Goal: Task Accomplishment & Management: Manage account settings

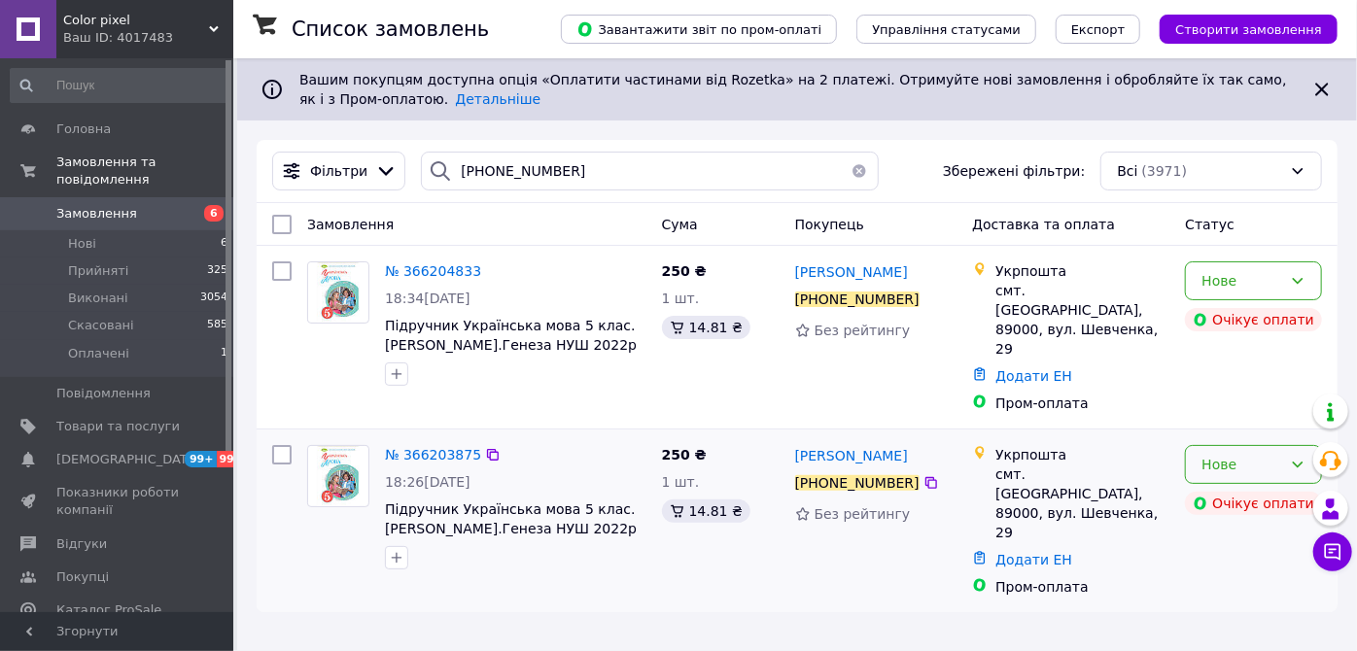
click at [1249, 455] on div "Нове Очікує оплати" at bounding box center [1254, 521] width 153 height 167
click at [1246, 448] on div "Нове" at bounding box center [1253, 464] width 137 height 39
click at [1232, 543] on li "Скасовано" at bounding box center [1254, 548] width 135 height 35
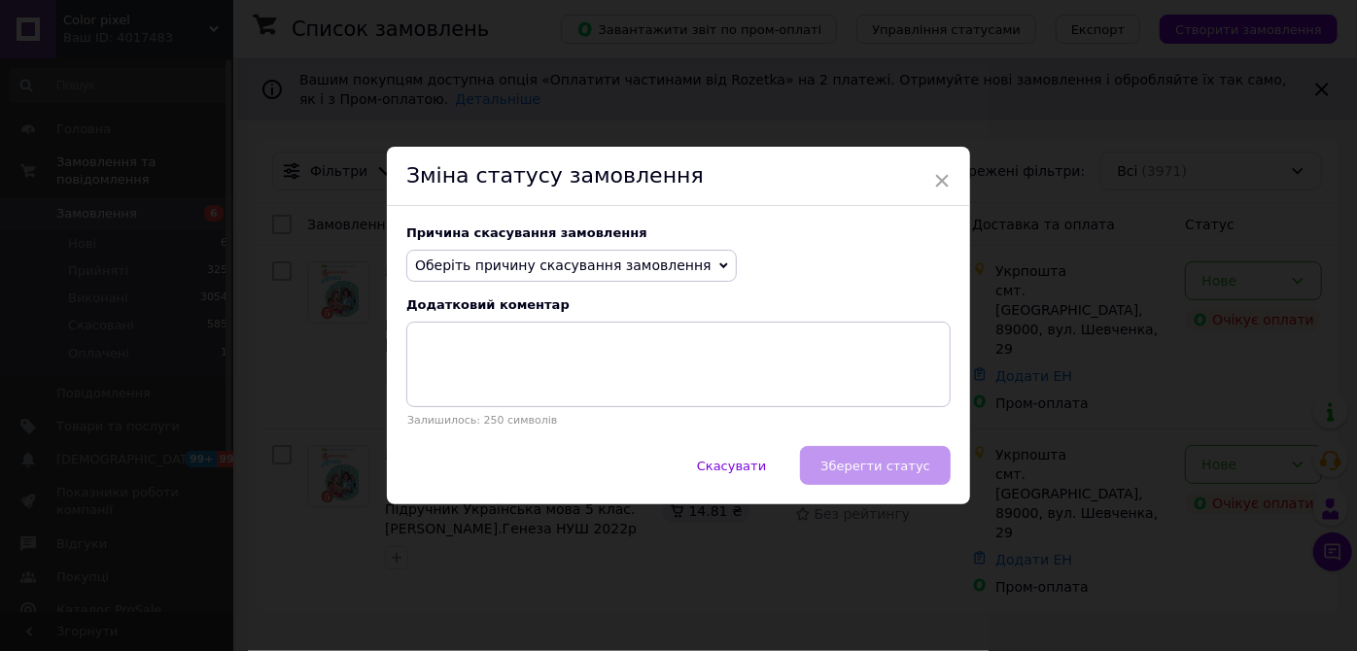
click at [644, 270] on span "Оберіть причину скасування замовлення" at bounding box center [563, 266] width 297 height 16
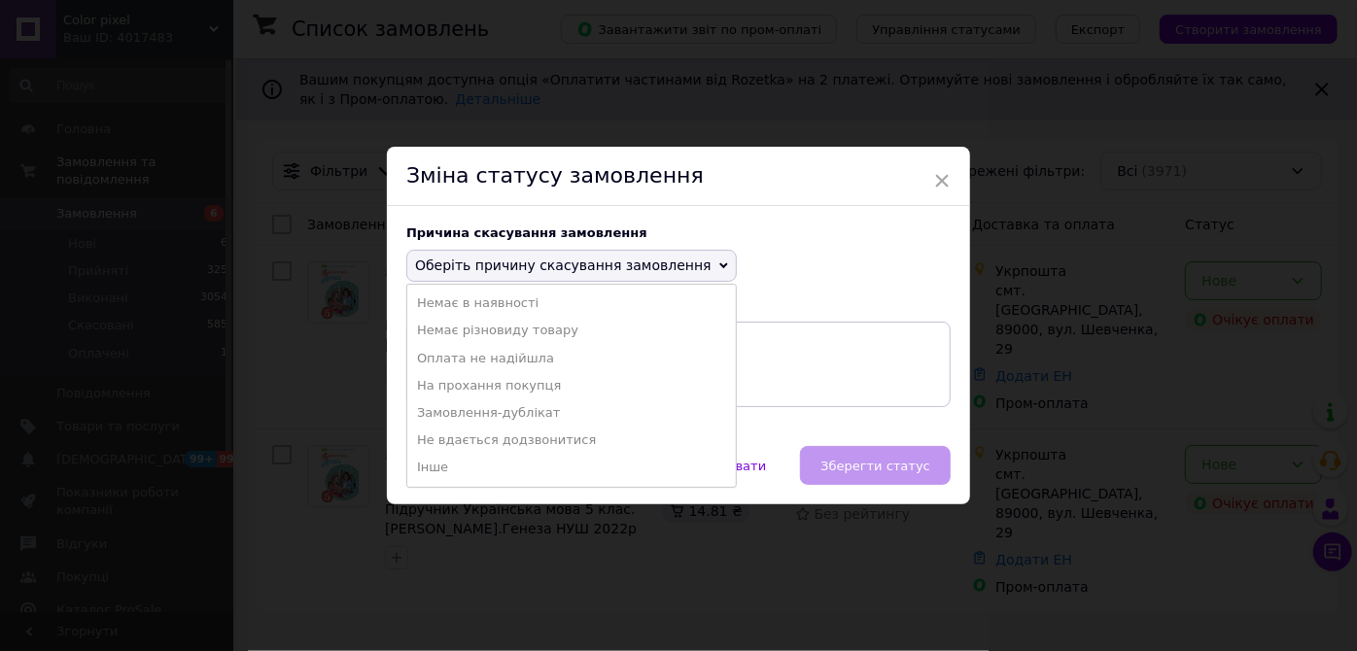
click at [505, 420] on li "Замовлення-дублікат" at bounding box center [571, 413] width 329 height 27
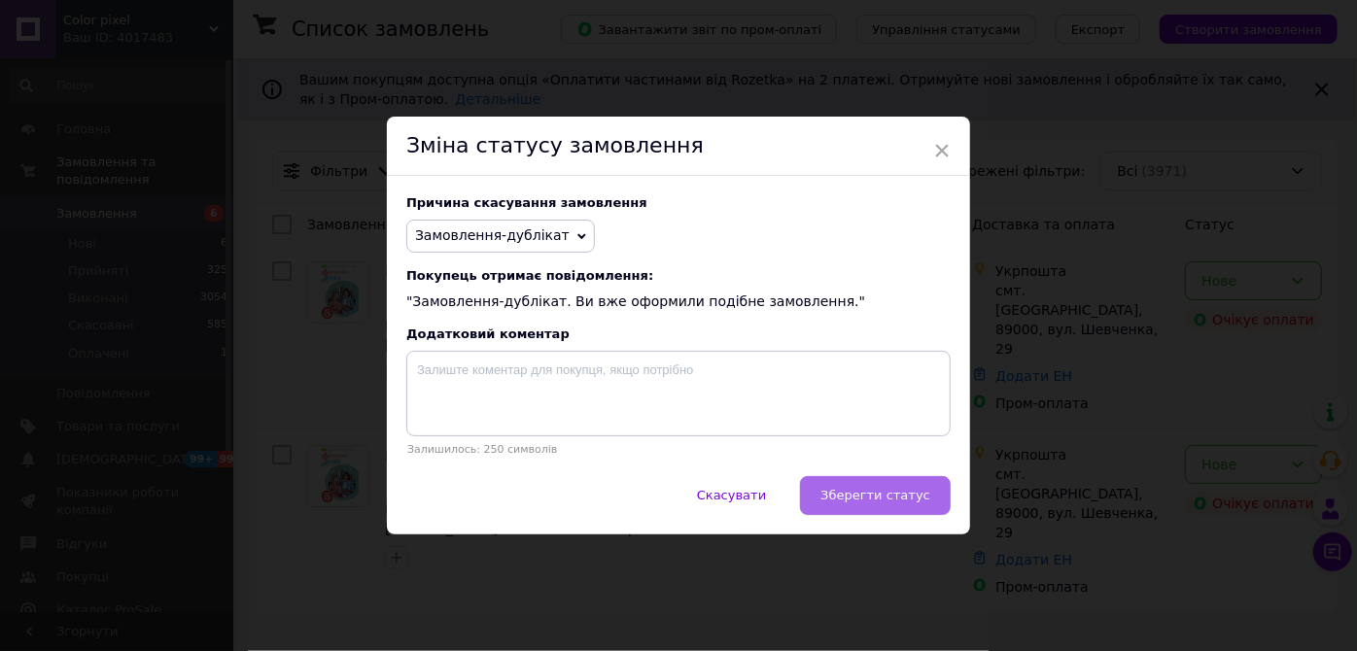
click at [892, 489] on span "Зберегти статус" at bounding box center [876, 495] width 110 height 15
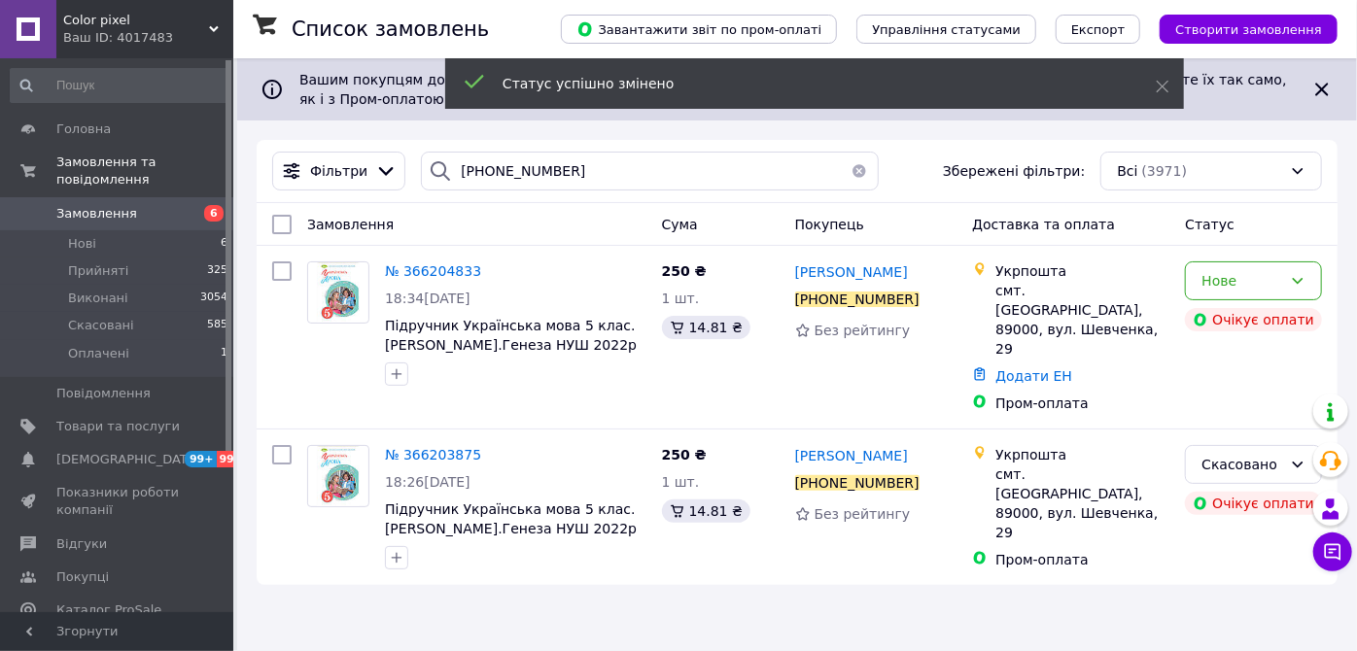
click at [447, 268] on span "№ 366204833" at bounding box center [433, 272] width 96 height 16
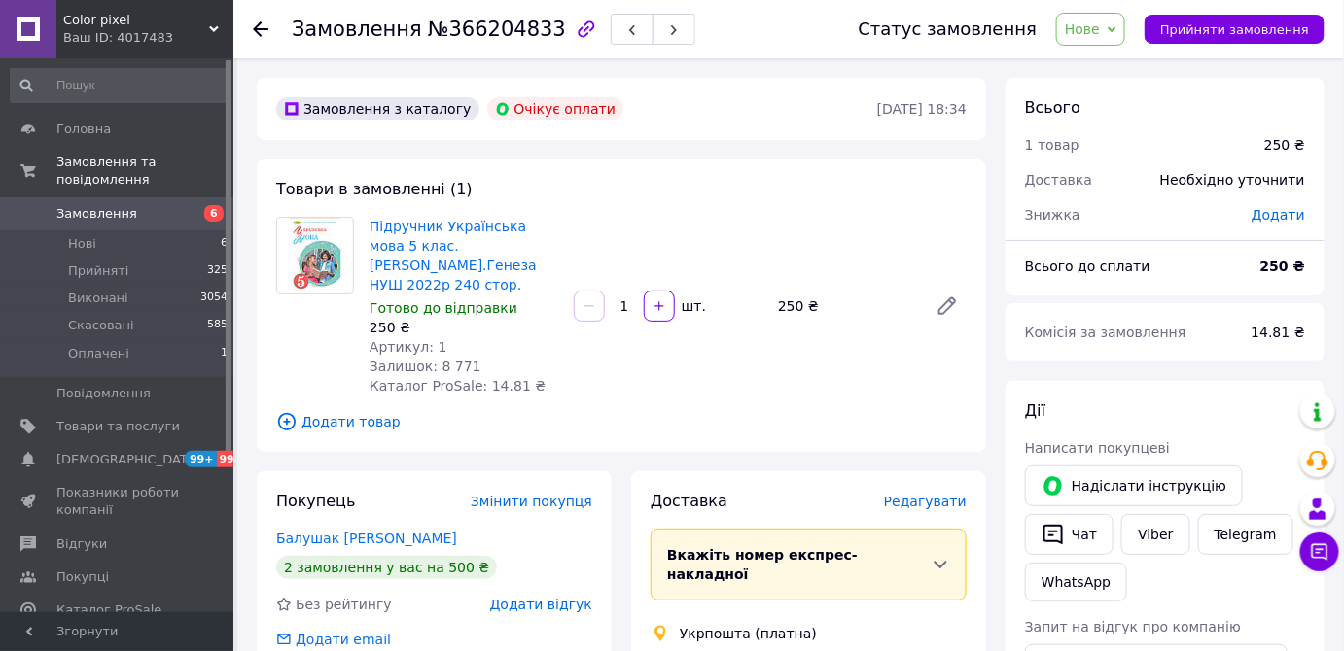
drag, startPoint x: 1117, startPoint y: 12, endPoint x: 1112, endPoint y: 28, distance: 17.2
click at [1115, 15] on div "Статус замовлення Нове Прийнято Виконано Скасовано Оплачено Прийняти замовлення" at bounding box center [1072, 29] width 505 height 58
click at [1100, 29] on span "Нове" at bounding box center [1082, 29] width 35 height 16
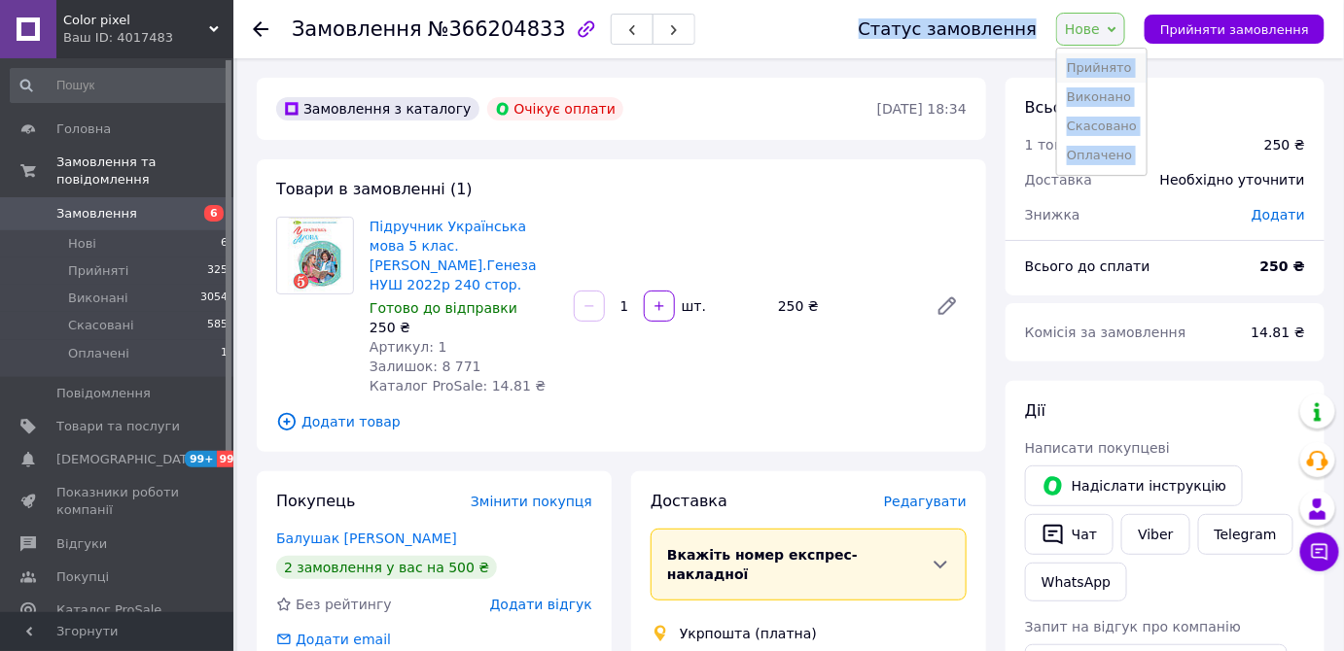
click at [1112, 65] on li "Прийнято" at bounding box center [1101, 67] width 89 height 29
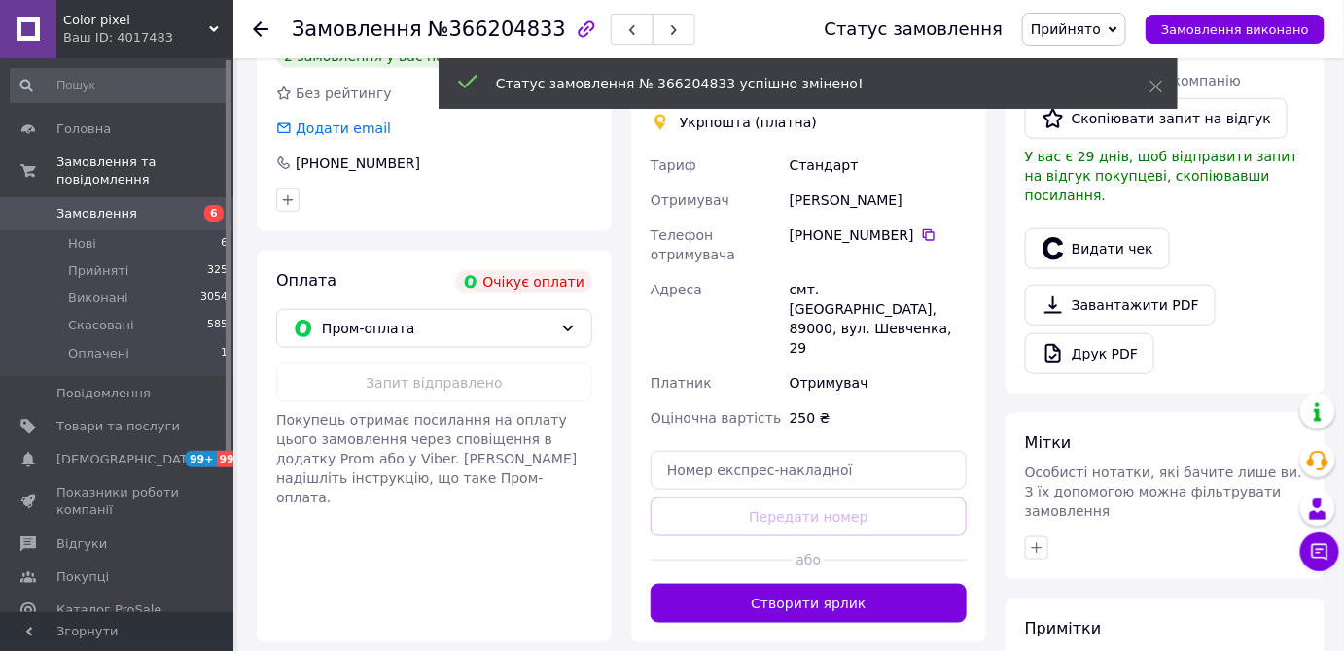
scroll to position [618, 0]
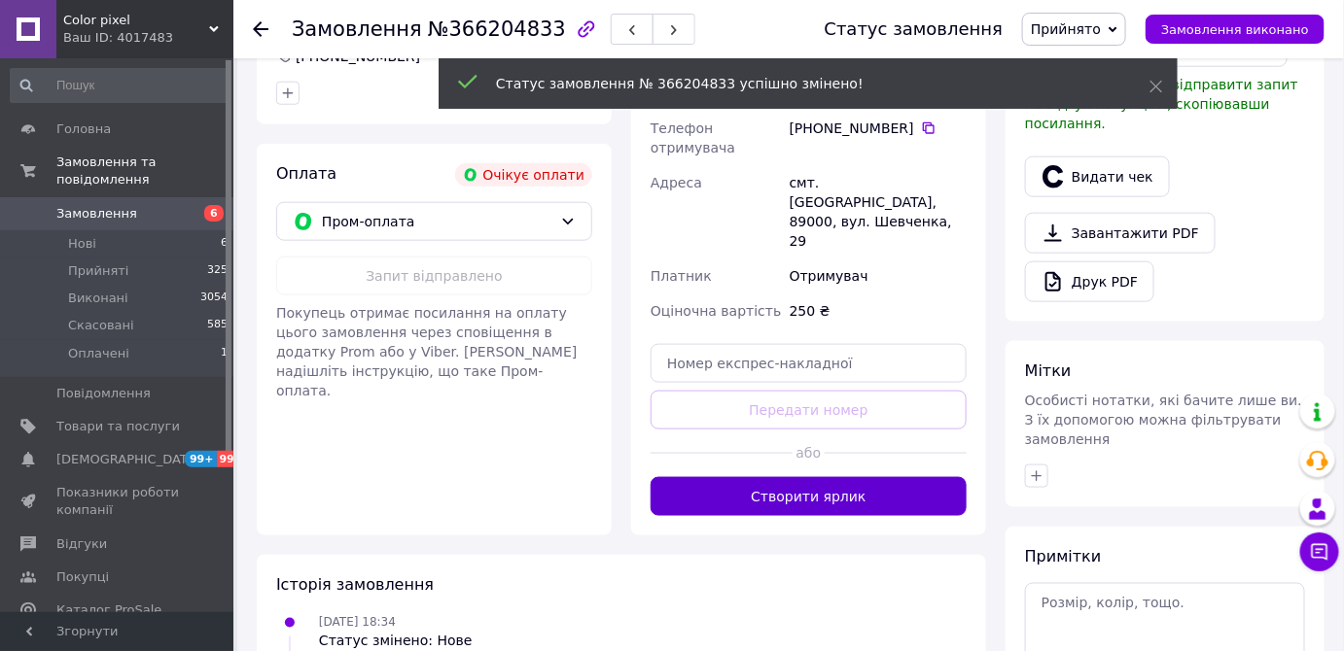
click at [825, 477] on button "Створити ярлик" at bounding box center [809, 496] width 316 height 39
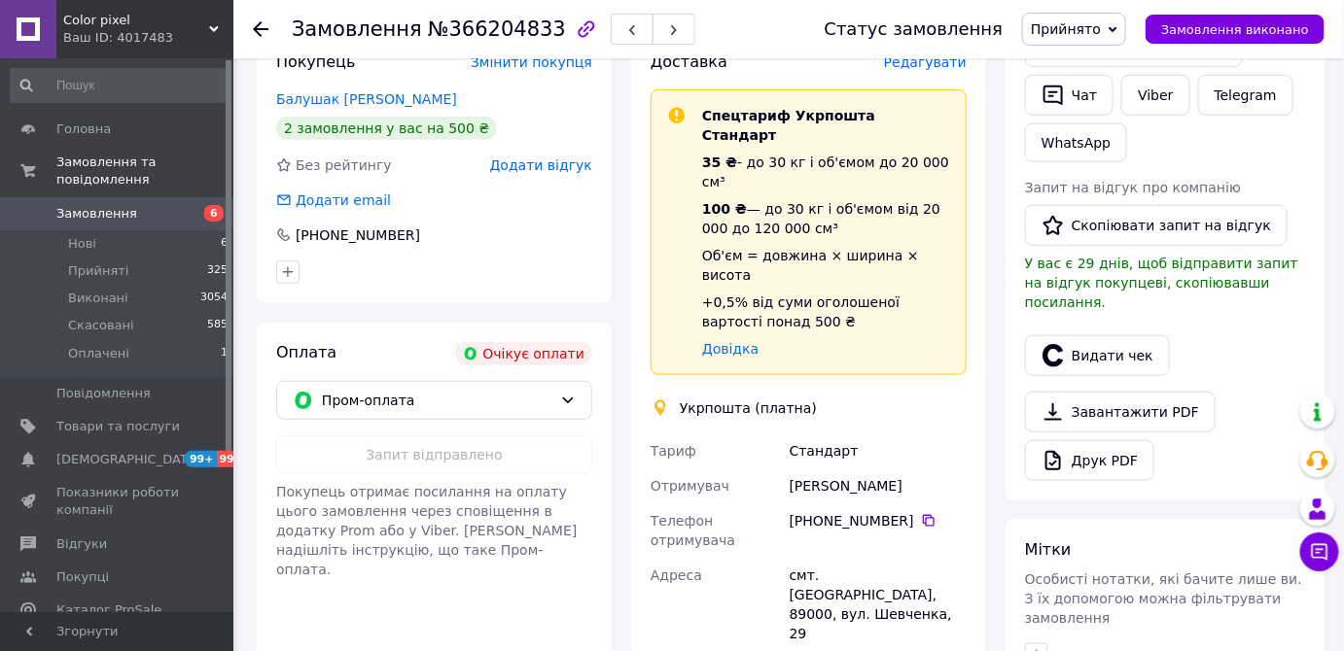
scroll to position [441, 0]
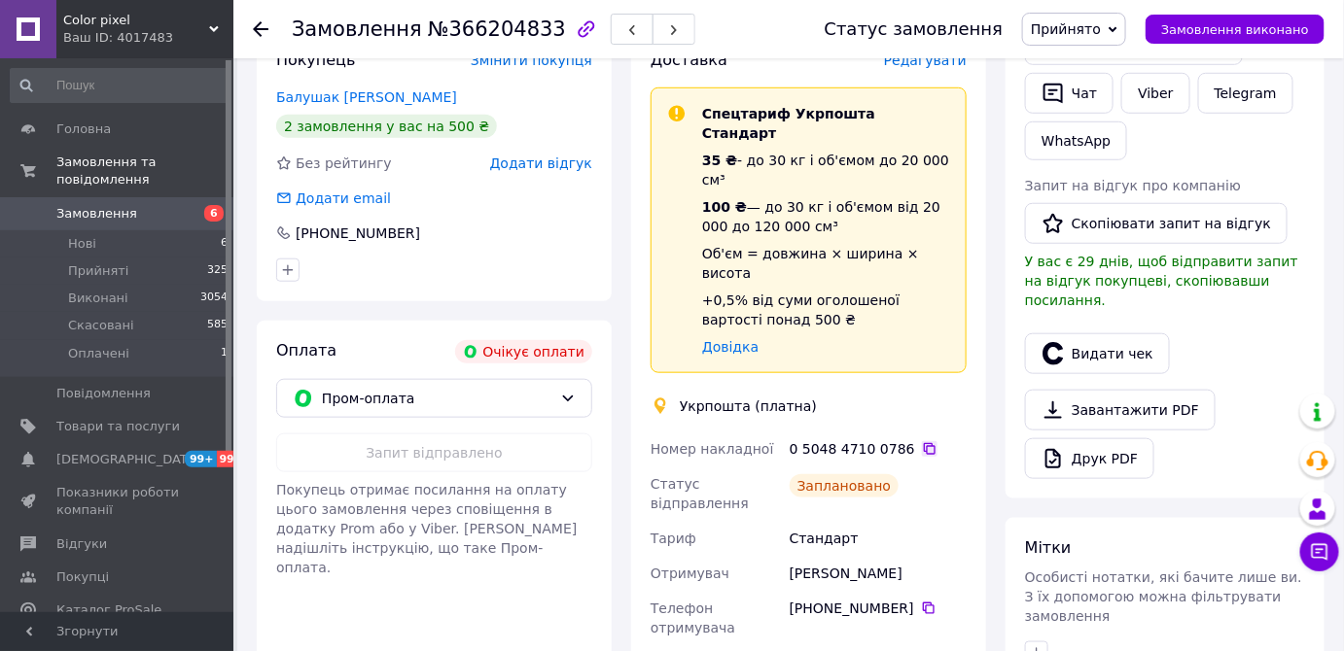
click at [924, 443] on icon at bounding box center [930, 449] width 12 height 12
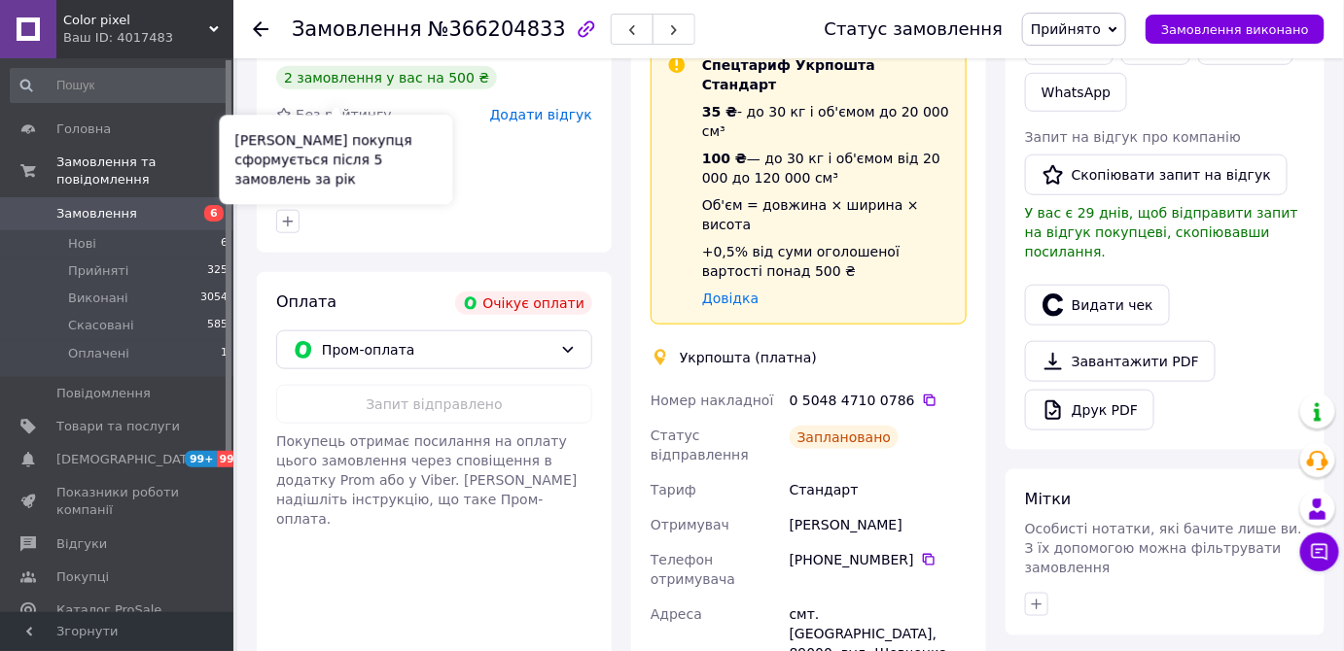
scroll to position [353, 0]
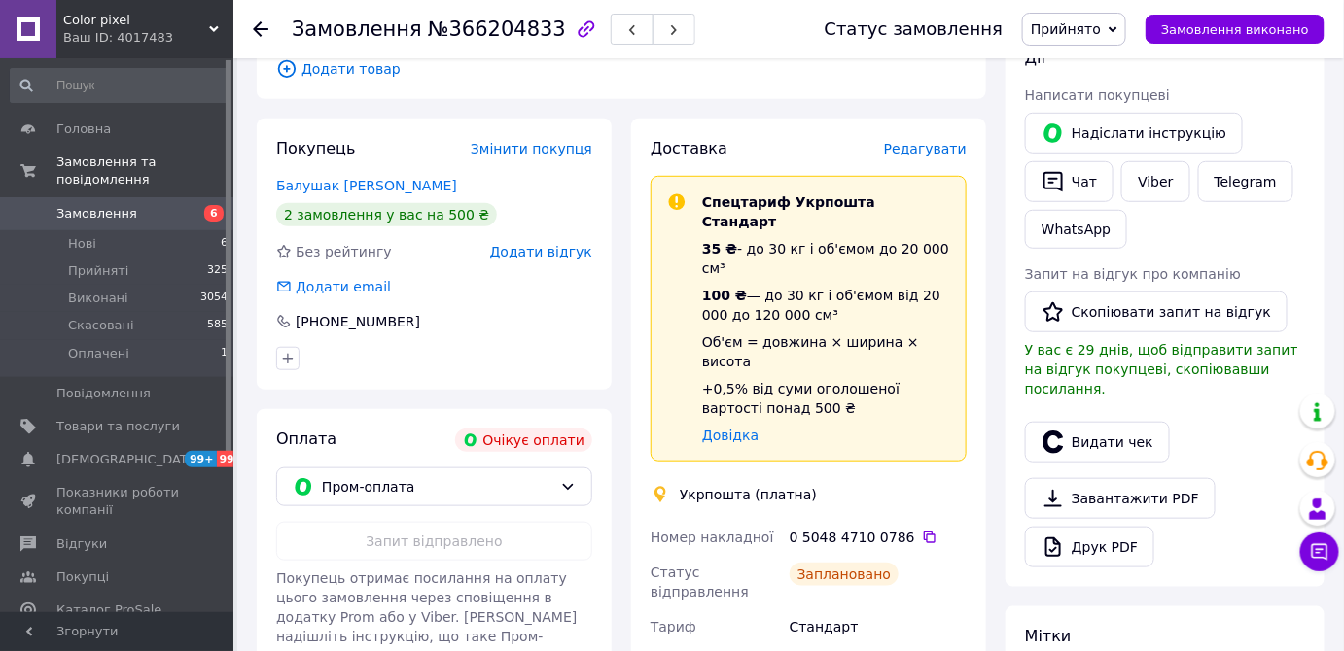
click at [181, 205] on span "6" at bounding box center [206, 214] width 53 height 18
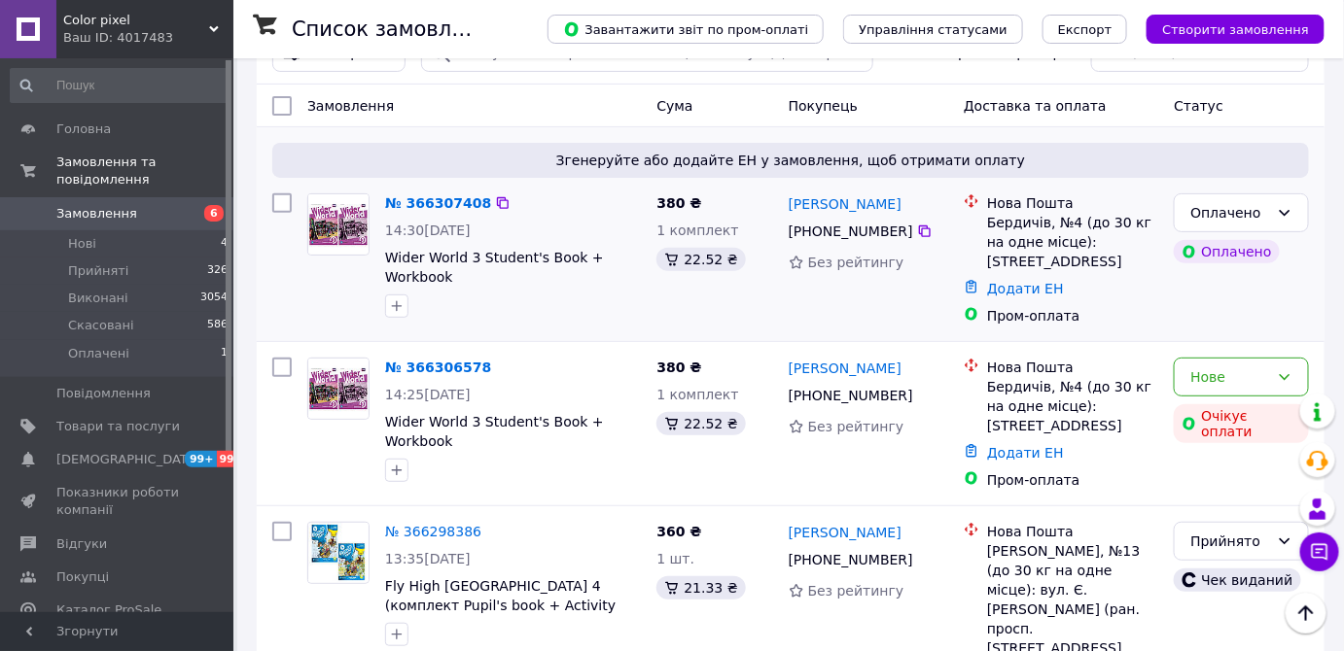
scroll to position [88, 0]
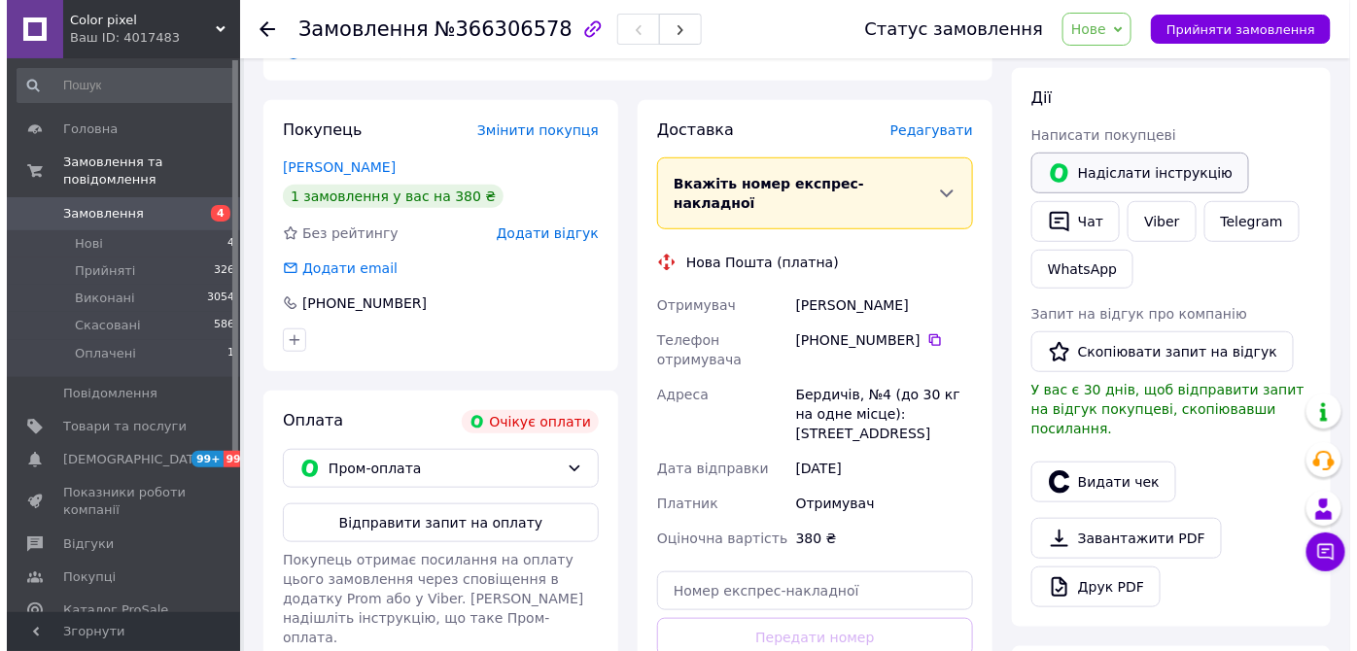
scroll to position [353, 0]
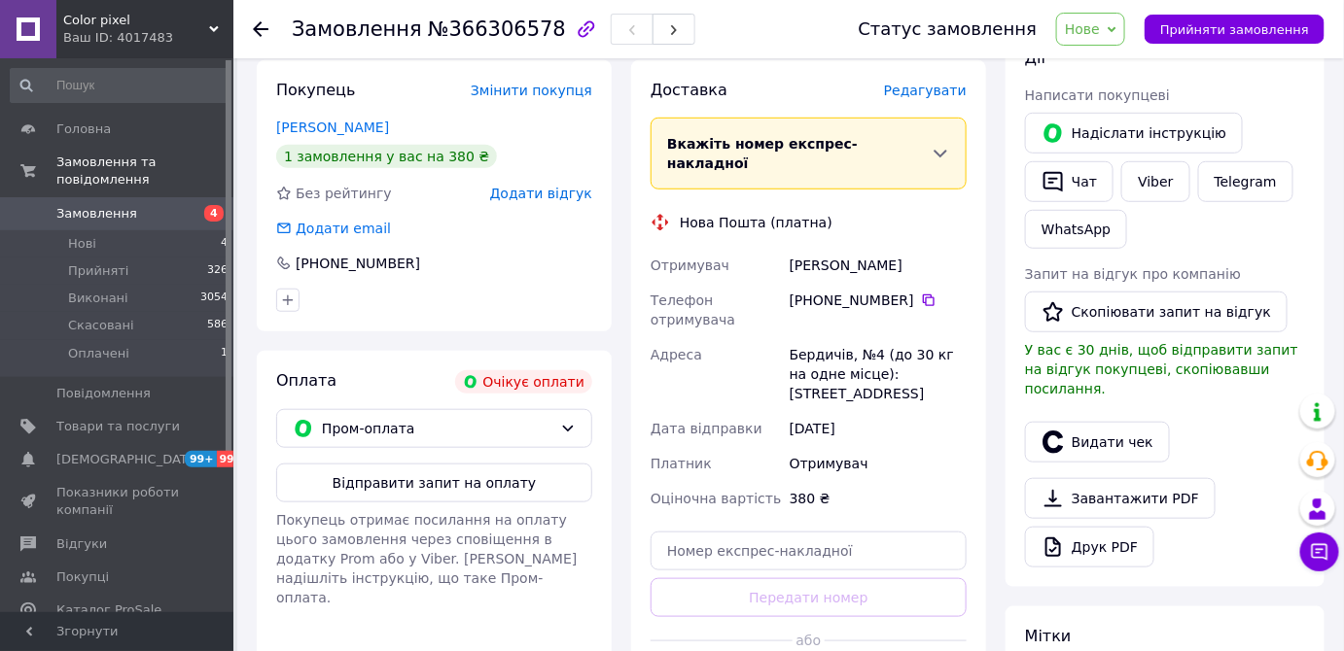
click at [1116, 39] on span "Нове" at bounding box center [1090, 29] width 69 height 33
click at [1104, 127] on li "Скасовано" at bounding box center [1101, 126] width 89 height 29
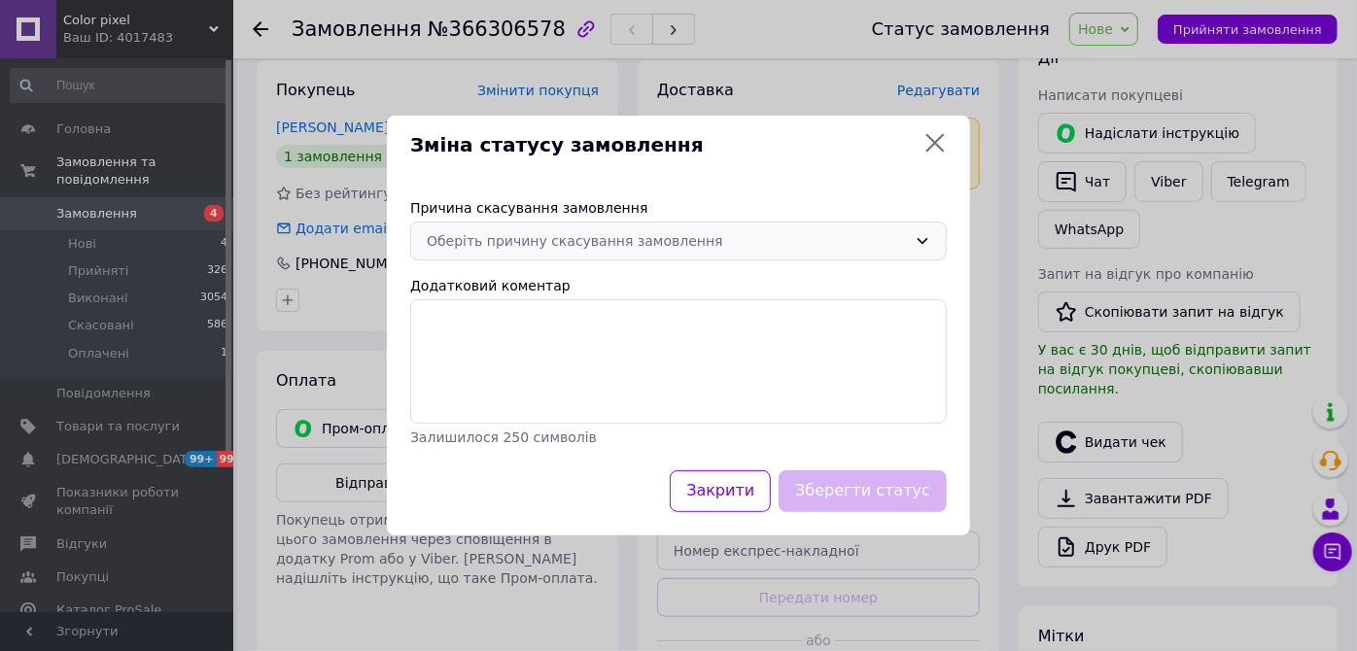
click at [461, 234] on div "Оберіть причину скасування замовлення" at bounding box center [667, 240] width 480 height 21
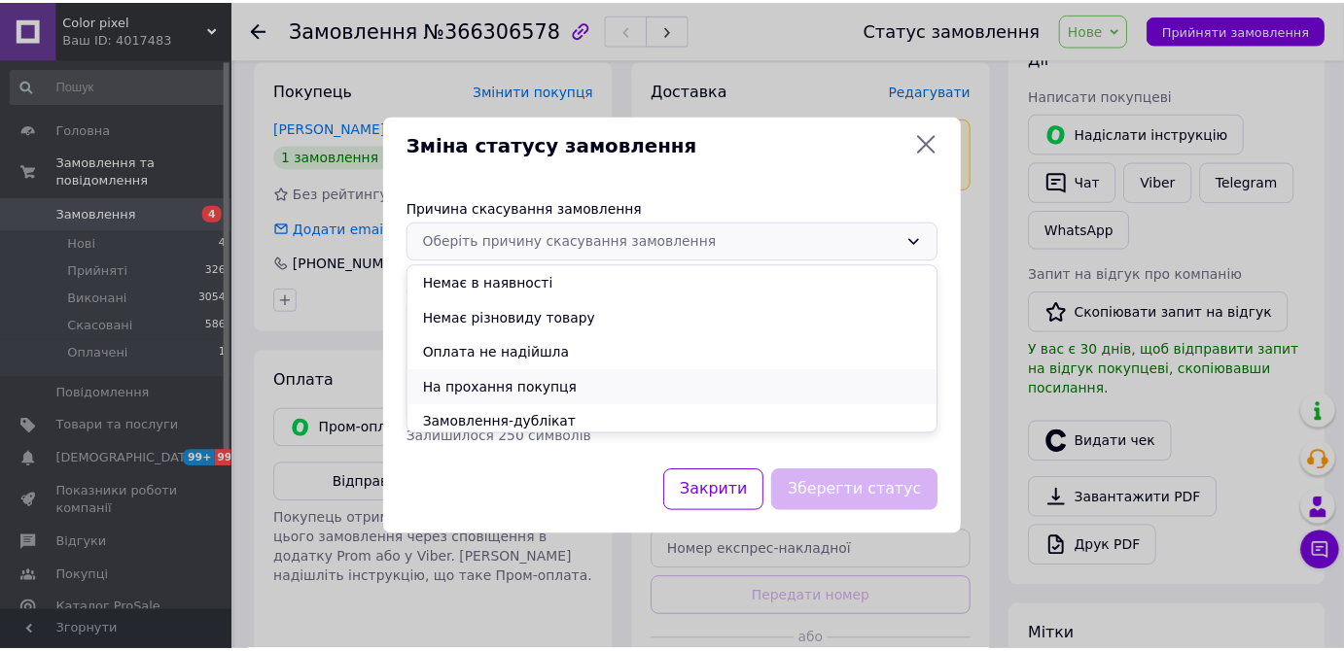
scroll to position [78, 0]
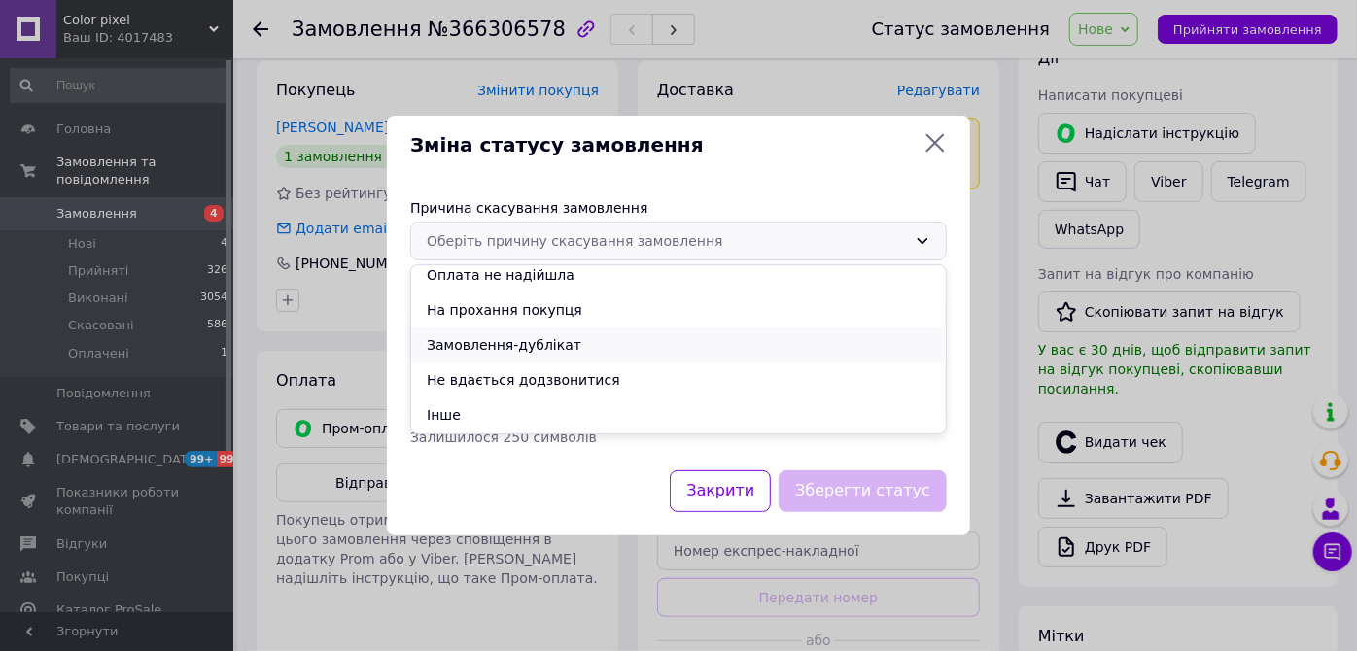
click at [517, 345] on li "Замовлення-дублікат" at bounding box center [678, 345] width 535 height 35
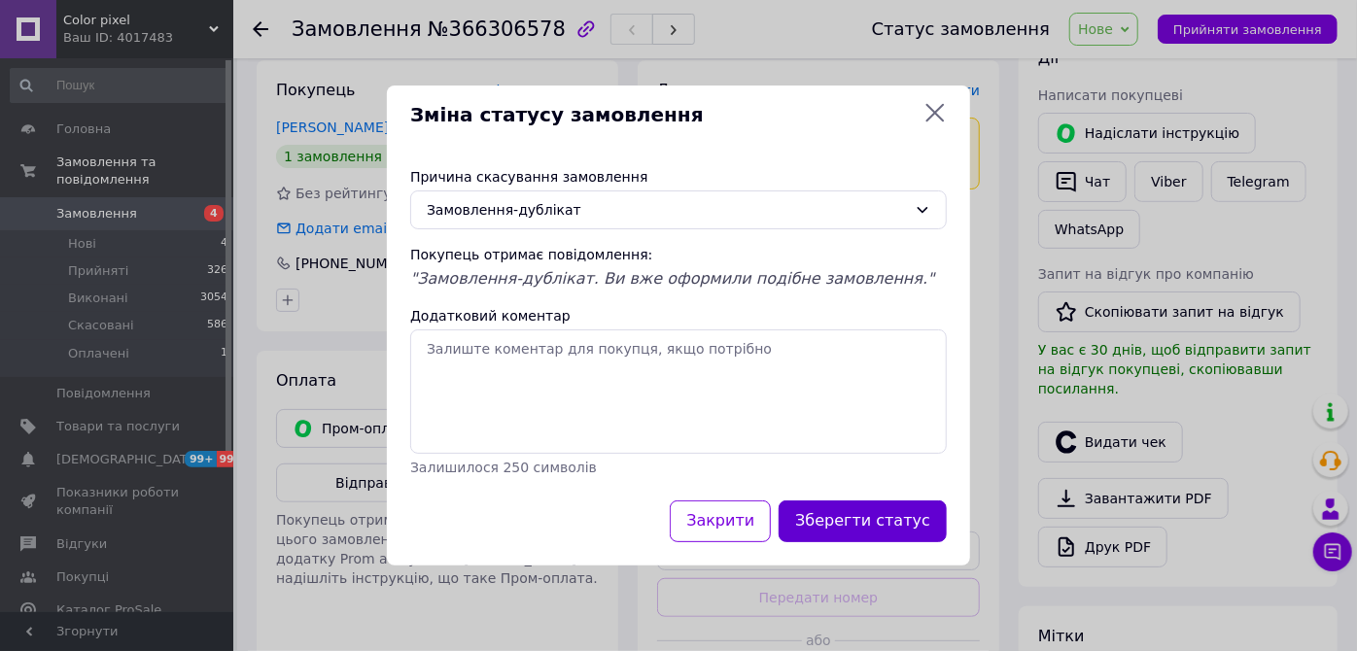
click at [887, 519] on button "Зберегти статус" at bounding box center [863, 522] width 168 height 42
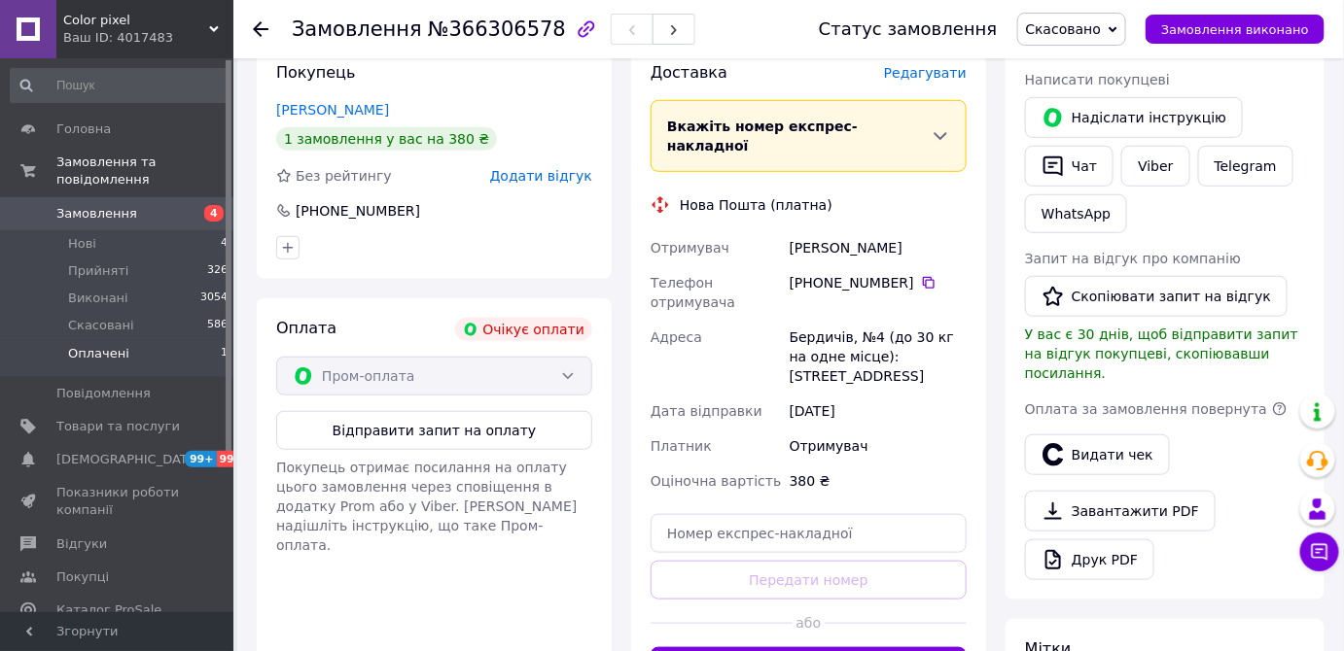
click at [193, 340] on li "Оплачені 1" at bounding box center [119, 358] width 239 height 37
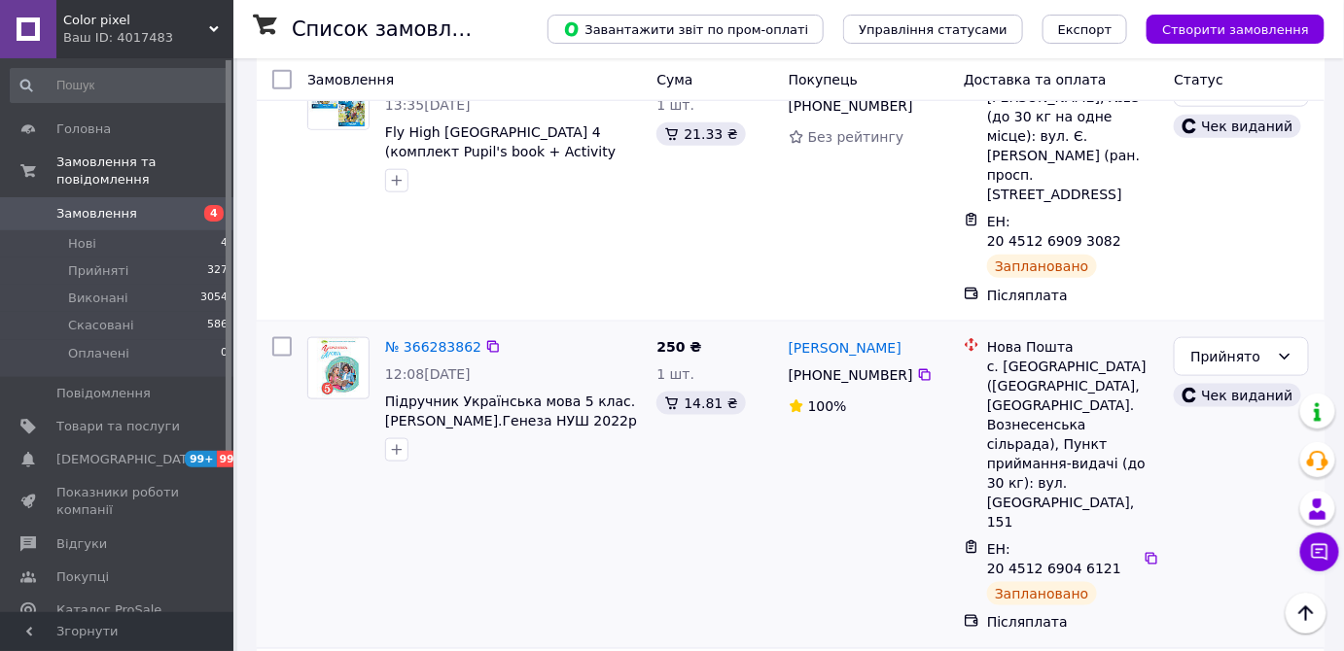
scroll to position [618, 0]
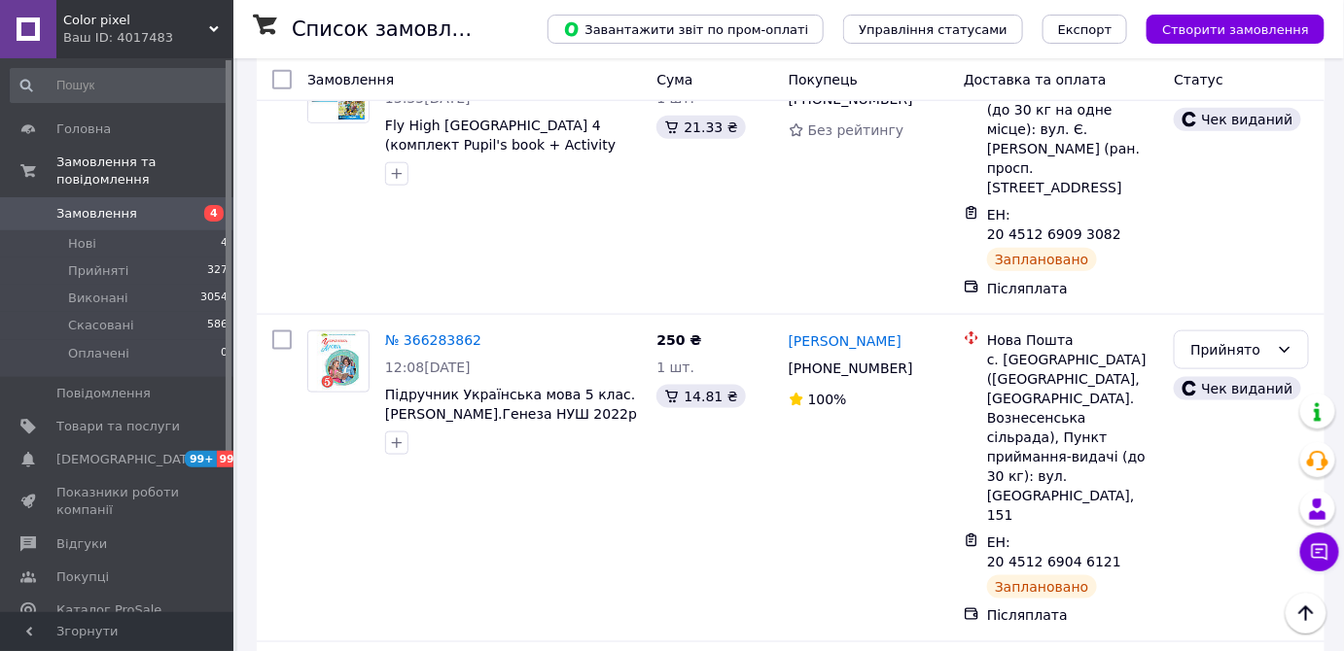
click at [199, 209] on link "Замовлення 4" at bounding box center [119, 213] width 239 height 33
click at [194, 230] on li "Нові 4" at bounding box center [119, 243] width 239 height 27
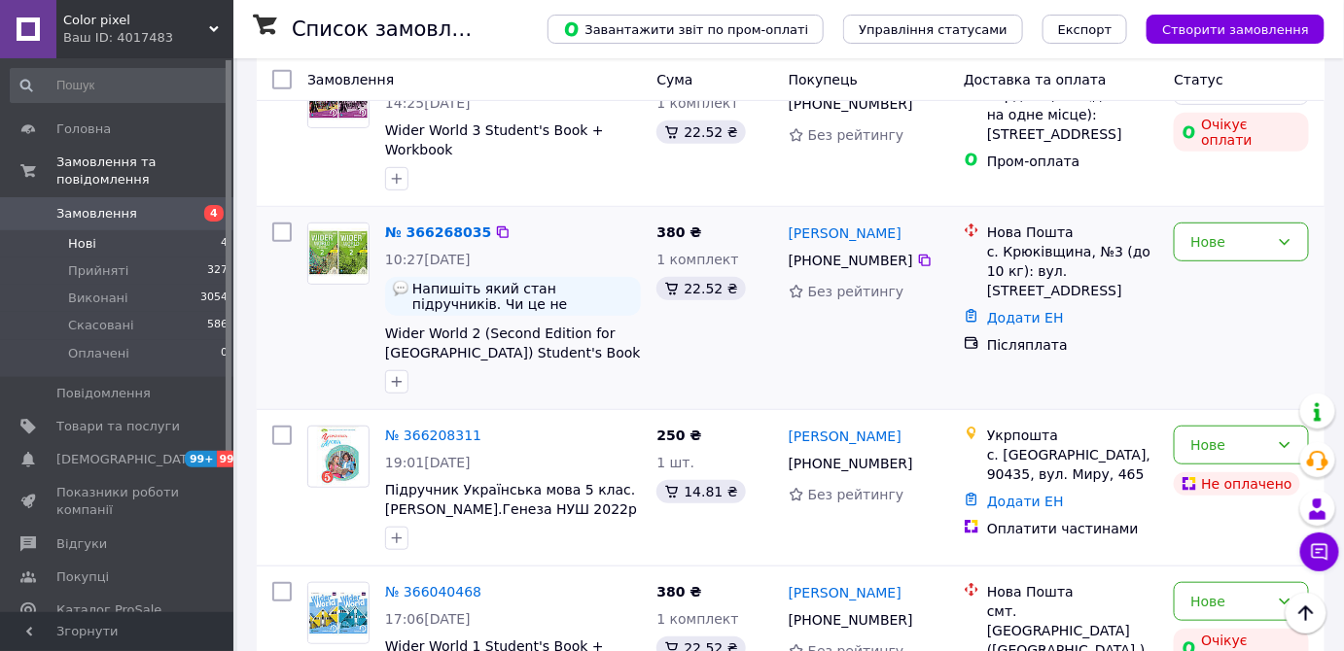
scroll to position [347, 0]
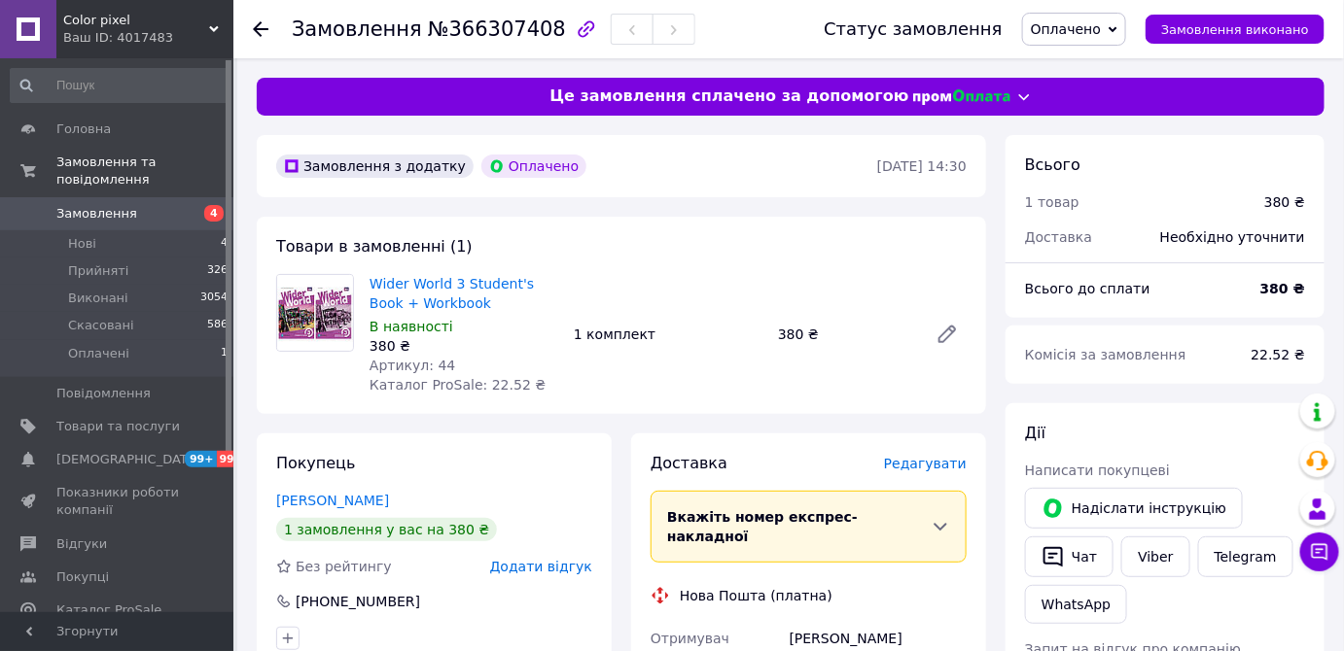
click at [1073, 33] on span "Оплачено" at bounding box center [1066, 29] width 70 height 16
click at [1071, 59] on li "Прийнято" at bounding box center [1074, 67] width 102 height 29
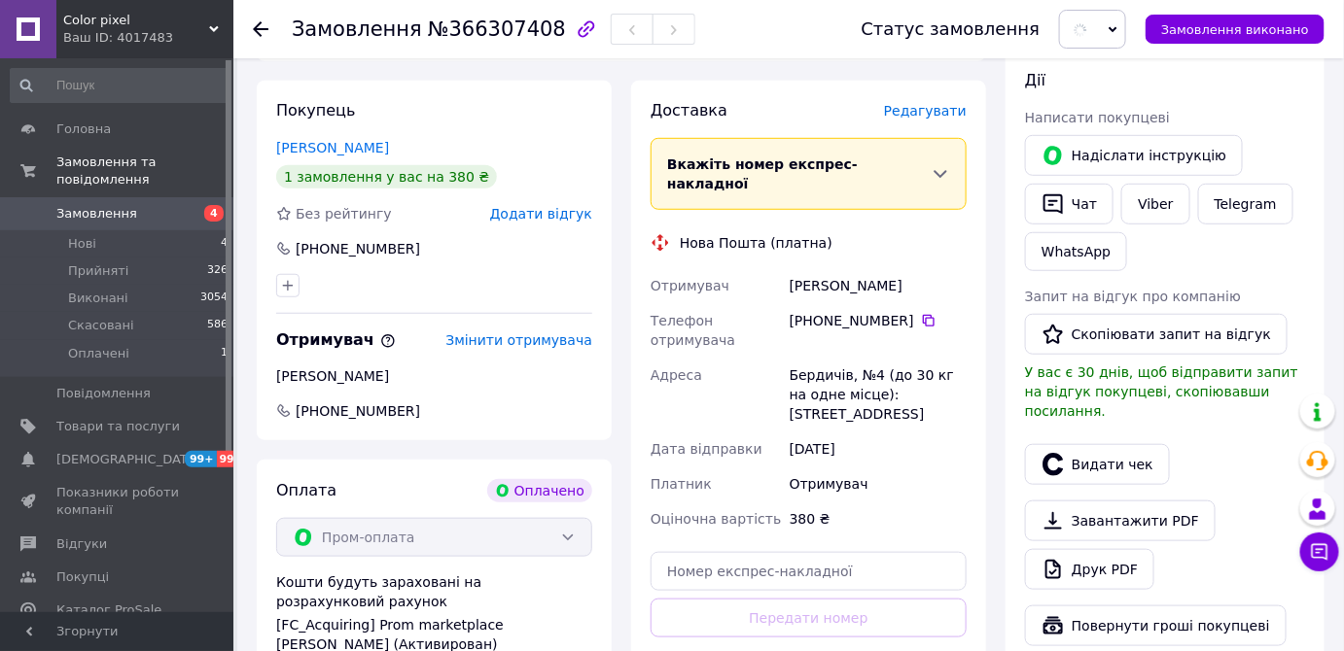
scroll to position [618, 0]
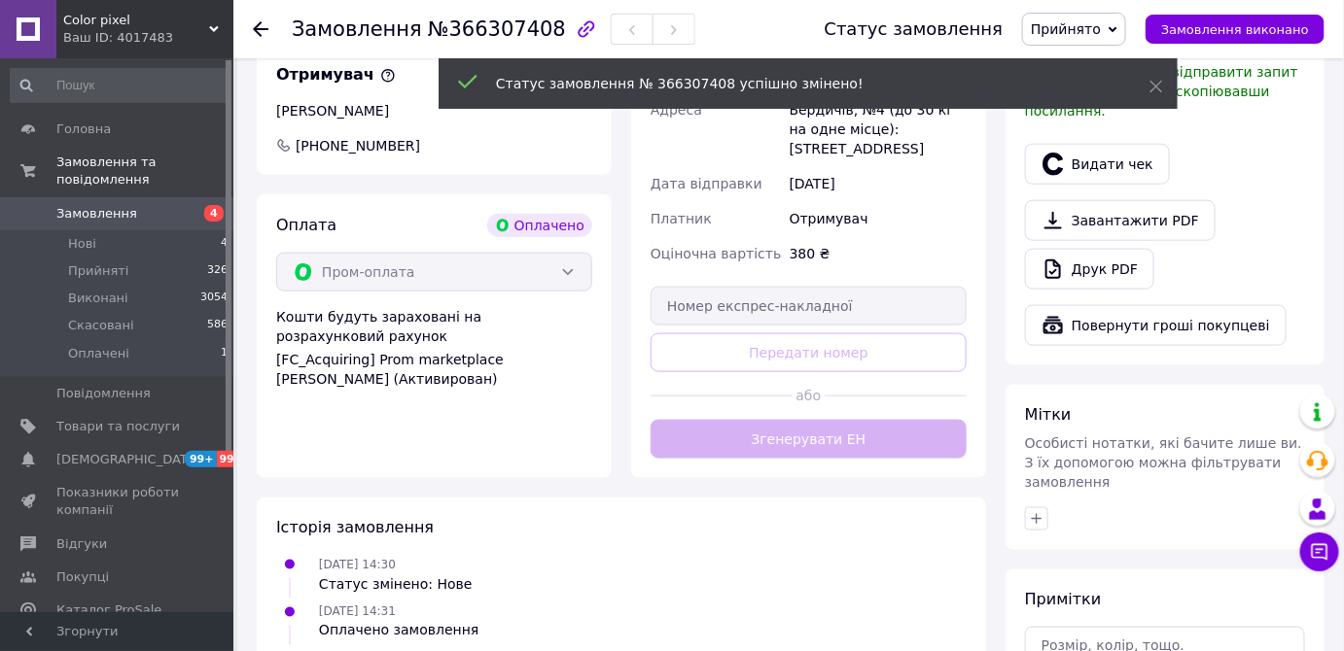
click at [817, 426] on div "Доставка Редагувати Вкажіть номер експрес-накладної Обов'язково введіть номер е…" at bounding box center [809, 147] width 316 height 624
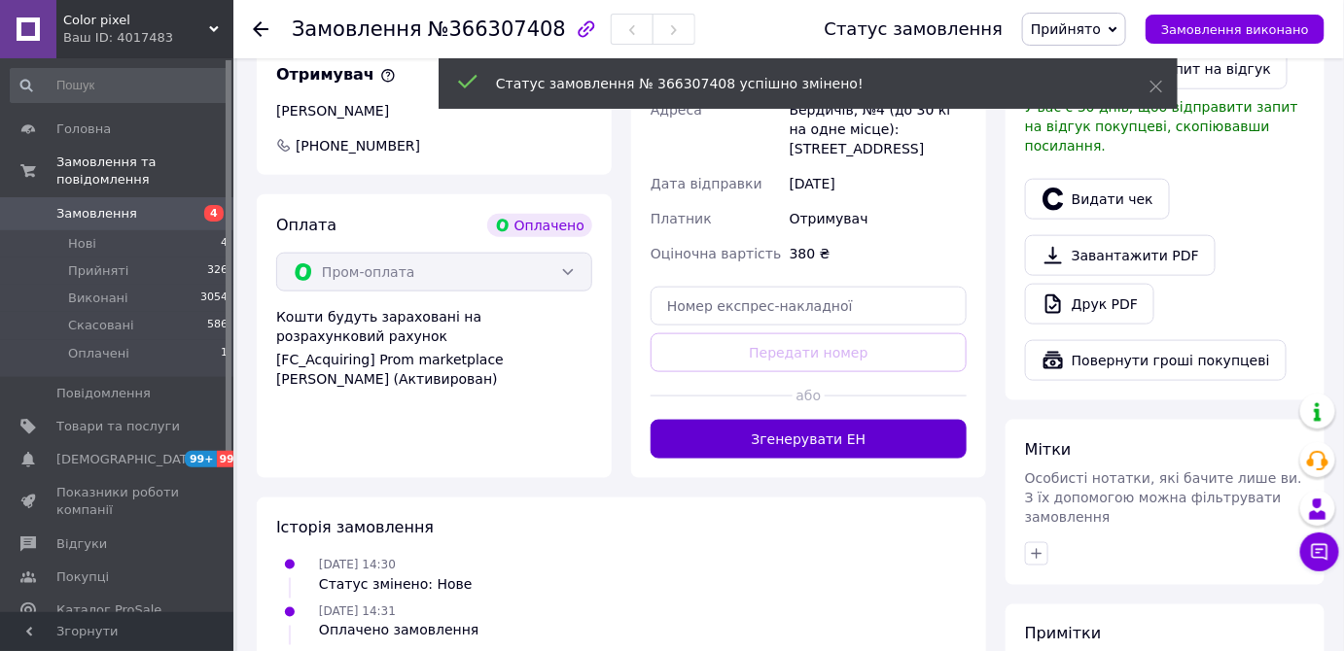
click at [817, 426] on button "Згенерувати ЕН" at bounding box center [809, 439] width 316 height 39
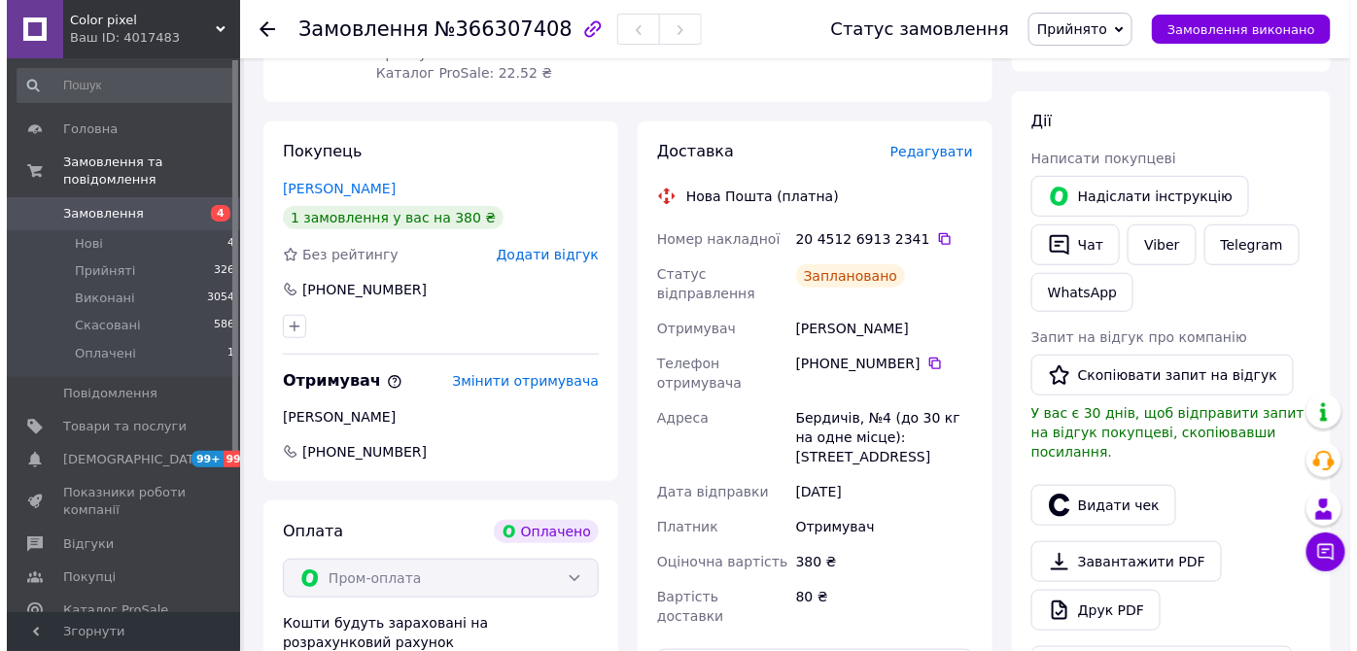
scroll to position [353, 0]
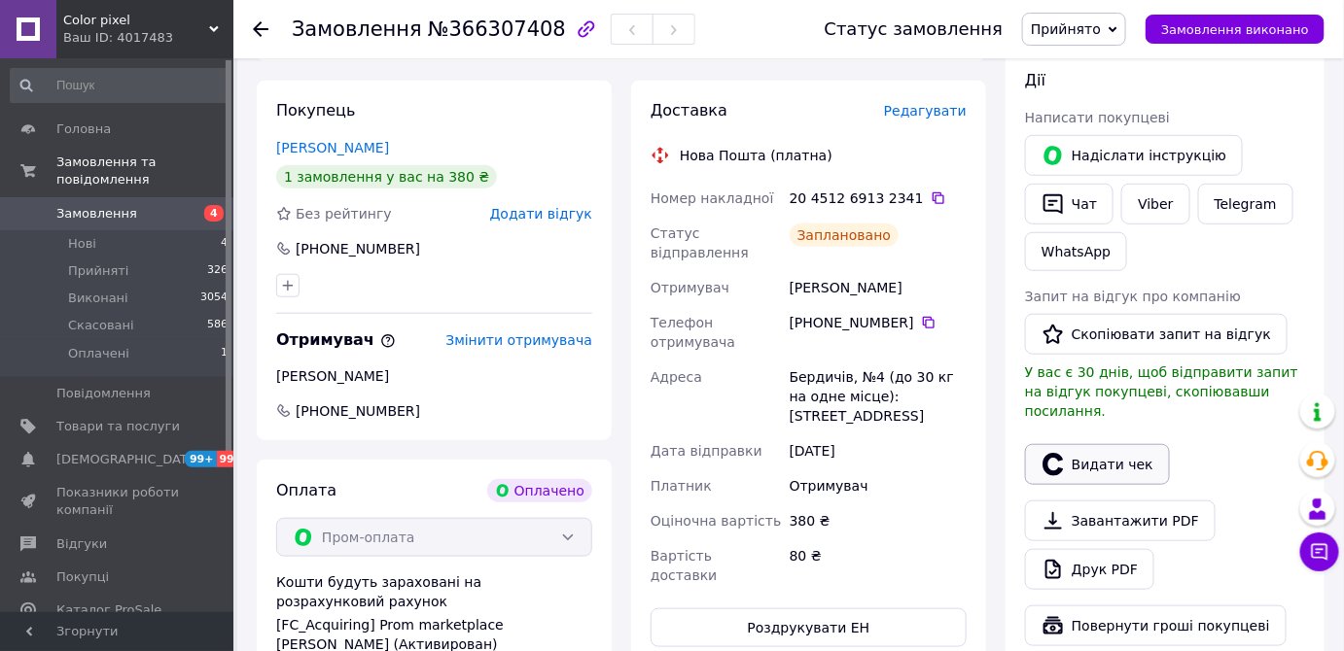
click at [1107, 444] on button "Видати чек" at bounding box center [1097, 464] width 145 height 41
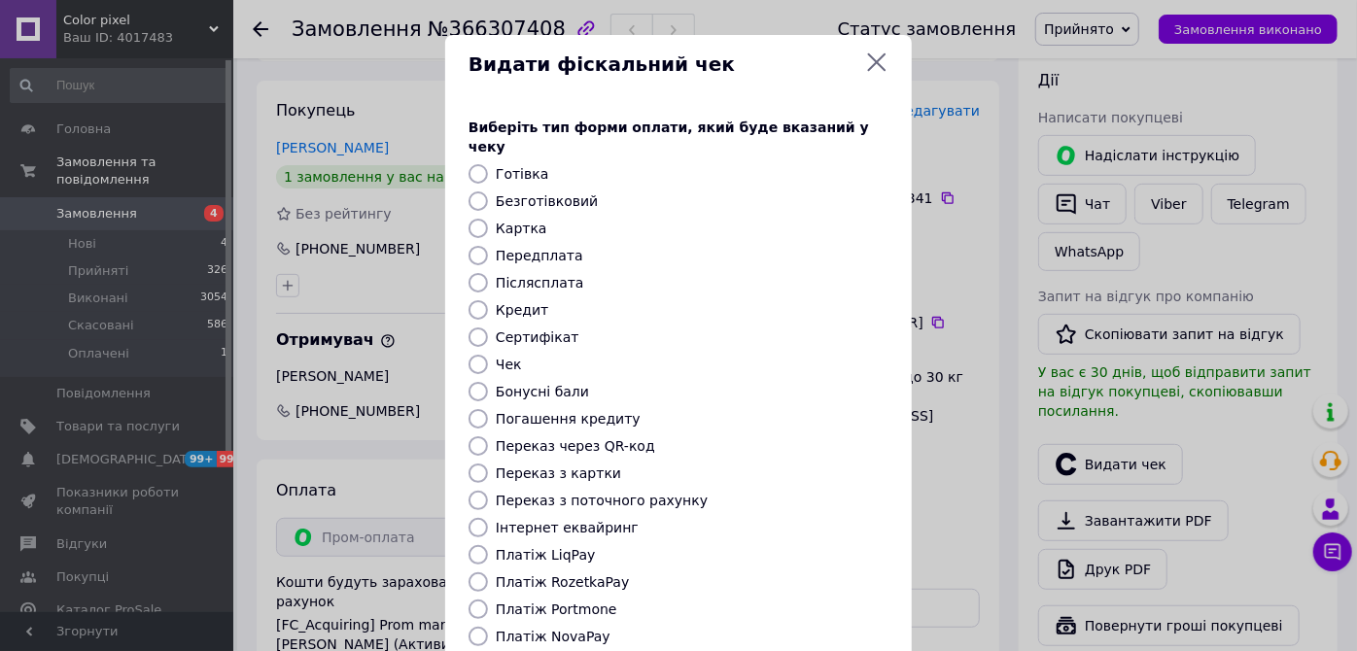
drag, startPoint x: 579, startPoint y: 562, endPoint x: 632, endPoint y: 545, distance: 56.0
click at [578, 575] on label "Платіж RozetkaPay" at bounding box center [562, 583] width 133 height 16
click at [488, 573] on input "Платіж RozetkaPay" at bounding box center [478, 582] width 19 height 19
radio input "true"
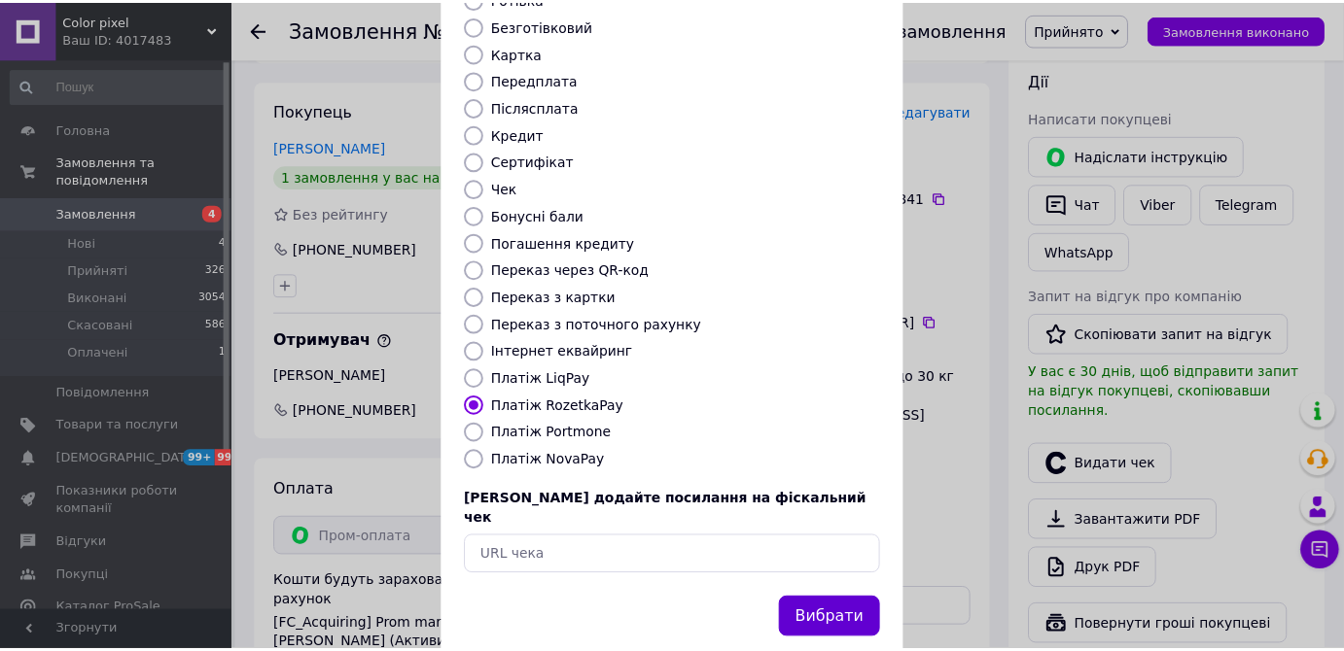
scroll to position [183, 0]
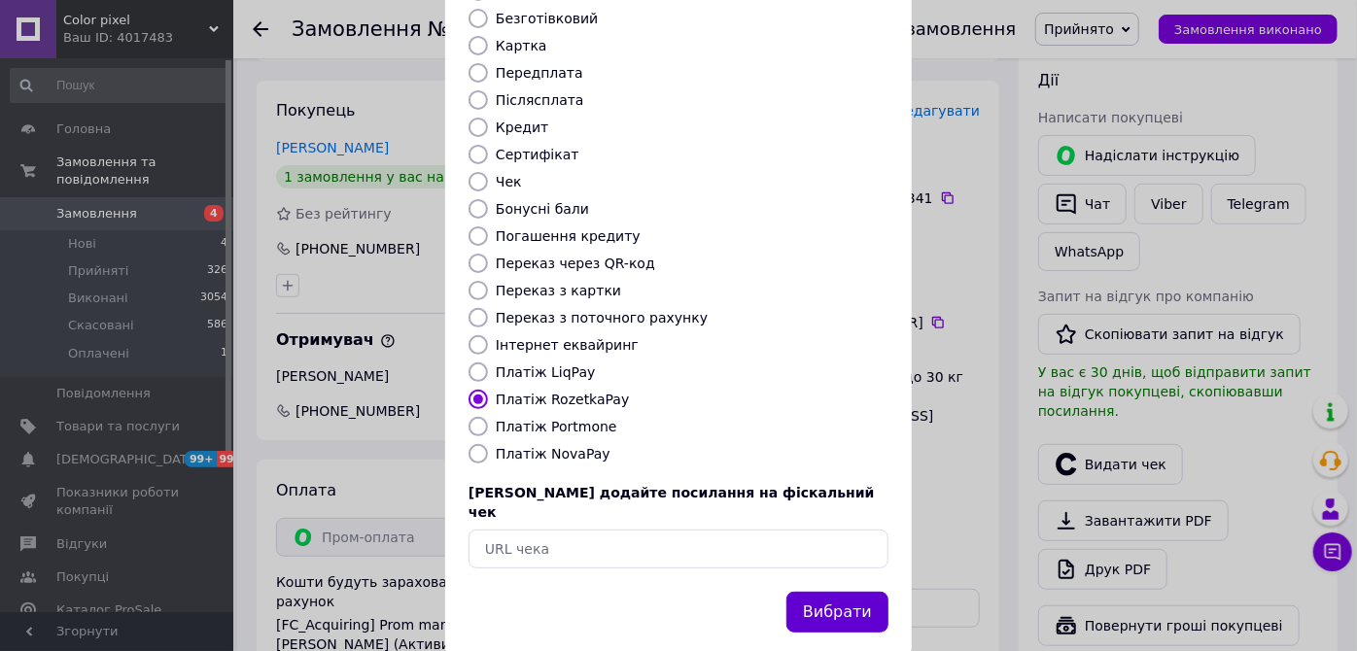
click at [834, 592] on button "Вибрати" at bounding box center [838, 613] width 102 height 42
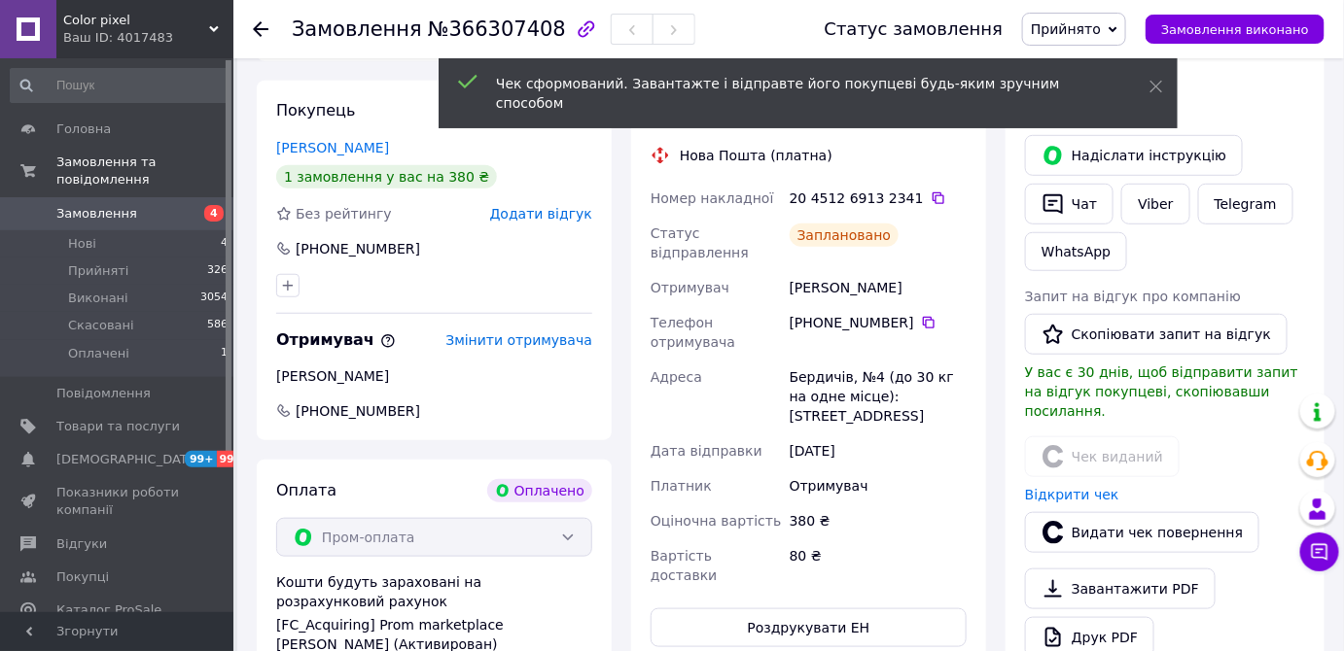
scroll to position [0, 0]
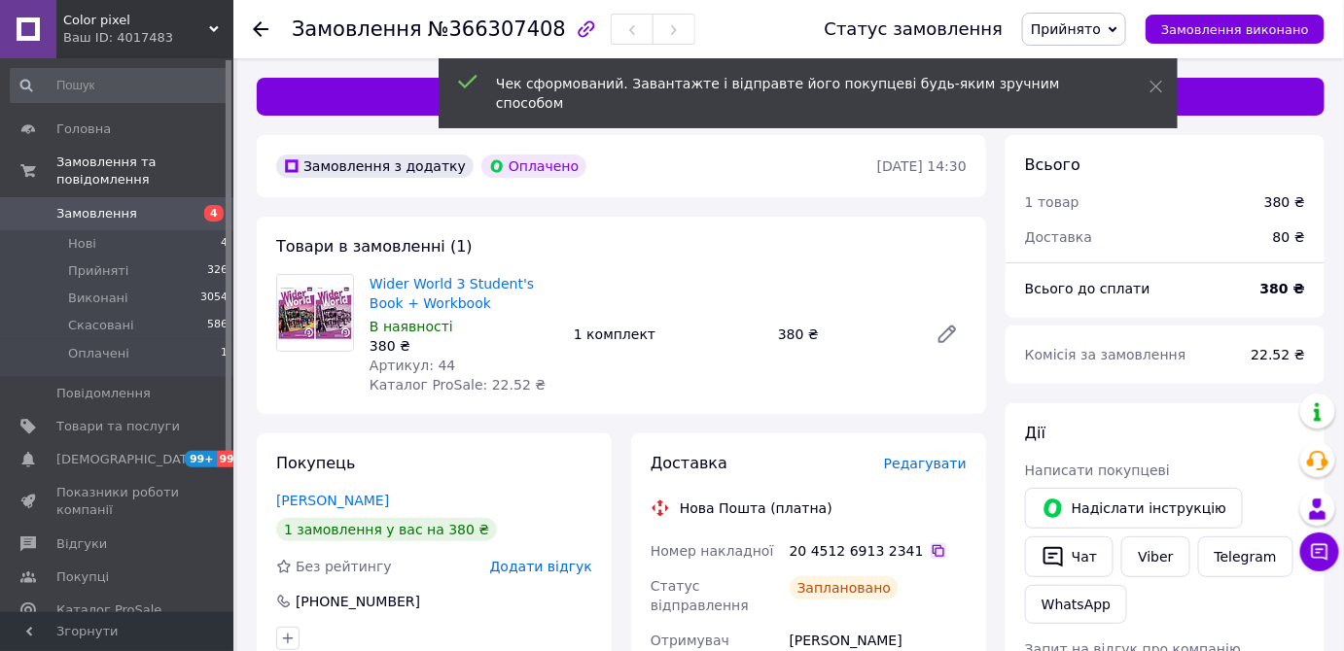
click at [933, 545] on icon at bounding box center [939, 551] width 12 height 12
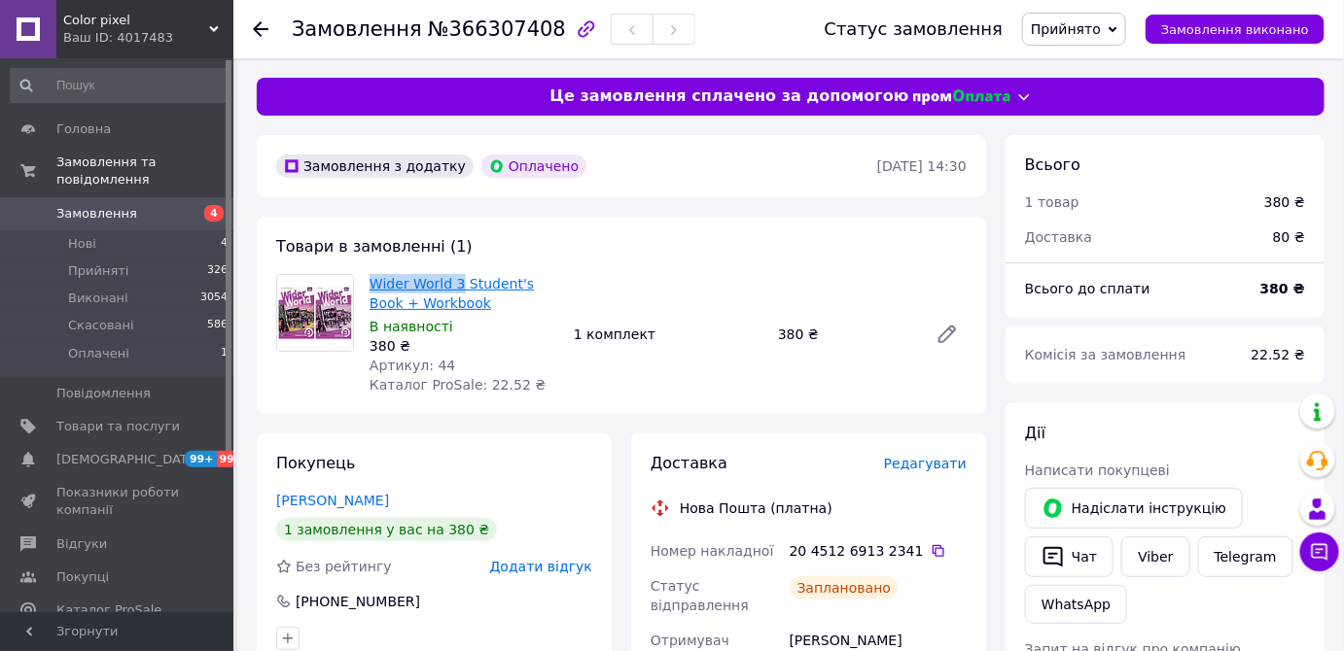
drag, startPoint x: 366, startPoint y: 264, endPoint x: 406, endPoint y: 296, distance: 51.3
click at [456, 272] on div "Товари в замовленні (1) Wider World 3 Student's Book + Workbook В наявності 380…" at bounding box center [621, 315] width 729 height 197
copy link "Wider World 3"
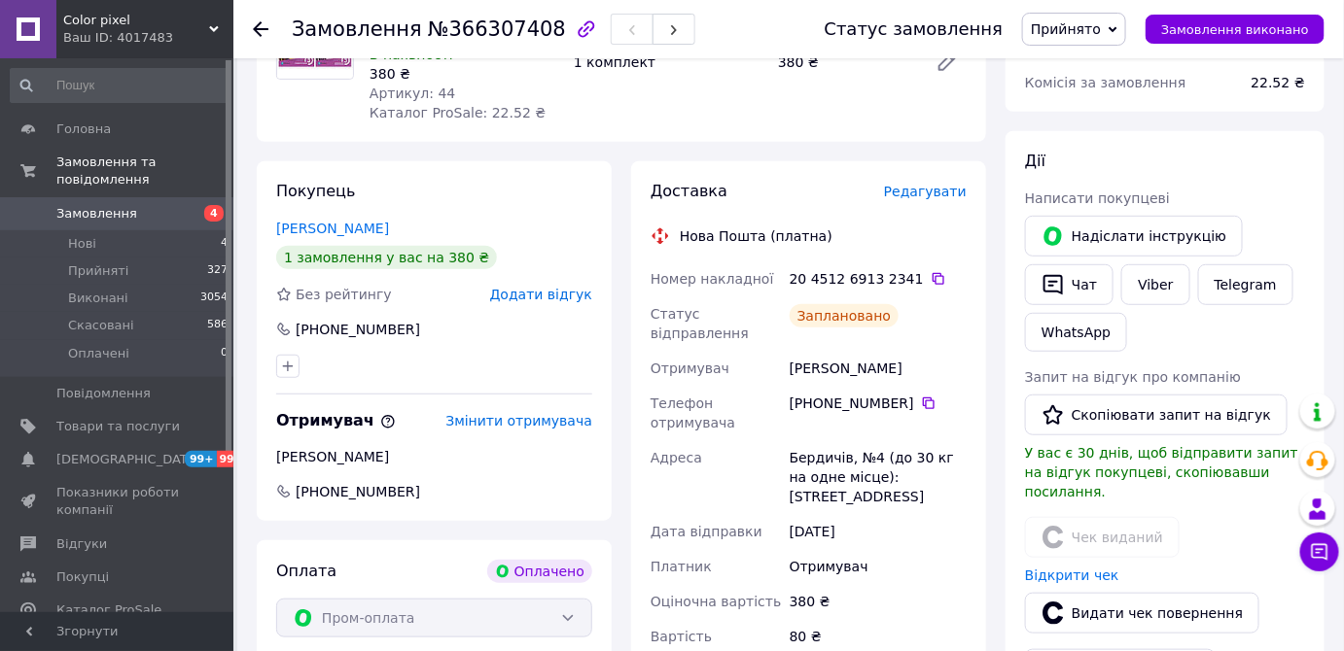
scroll to position [88, 0]
